Goal: Check status

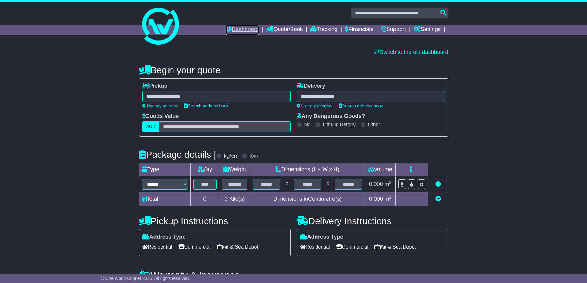
click at [235, 28] on link "Dashboard" at bounding box center [242, 30] width 33 height 10
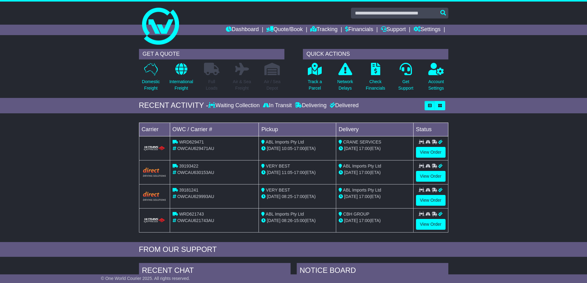
scroll to position [62, 0]
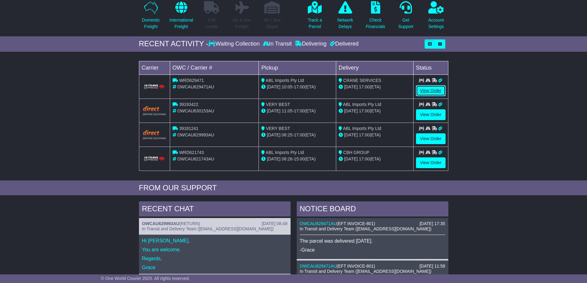
click at [426, 89] on link "View Order" at bounding box center [431, 90] width 30 height 11
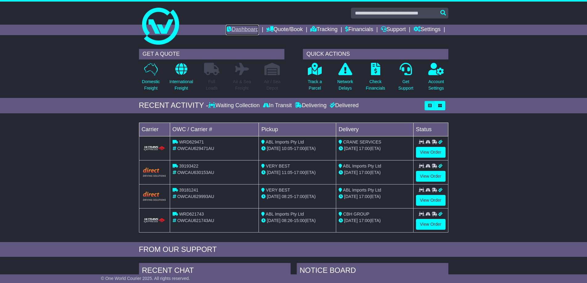
click at [233, 28] on link "Dashboard" at bounding box center [242, 30] width 33 height 10
